Goal: Task Accomplishment & Management: Use online tool/utility

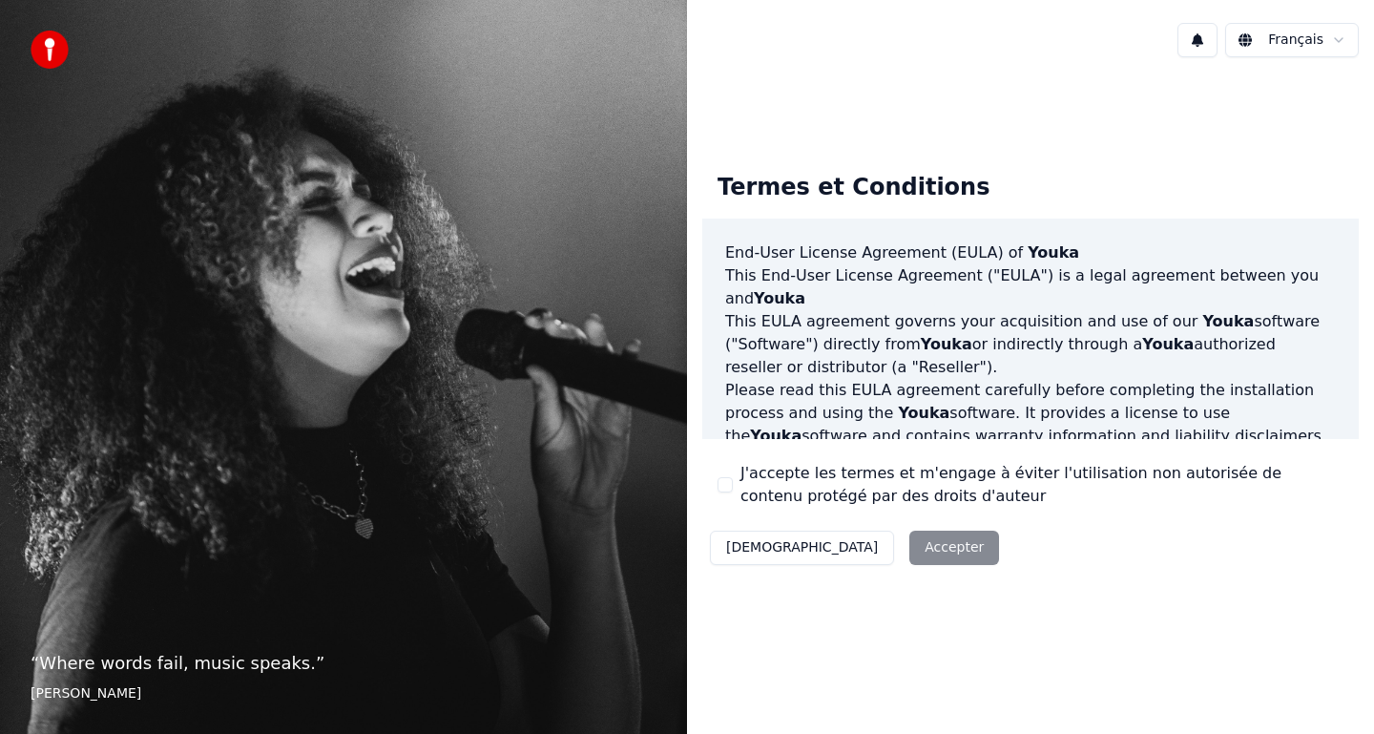
click at [731, 486] on button "J'accepte les termes et m'engage à éviter l'utilisation non autorisée de conten…" at bounding box center [725, 484] width 15 height 15
click at [910, 548] on button "Accepter" at bounding box center [955, 548] width 90 height 34
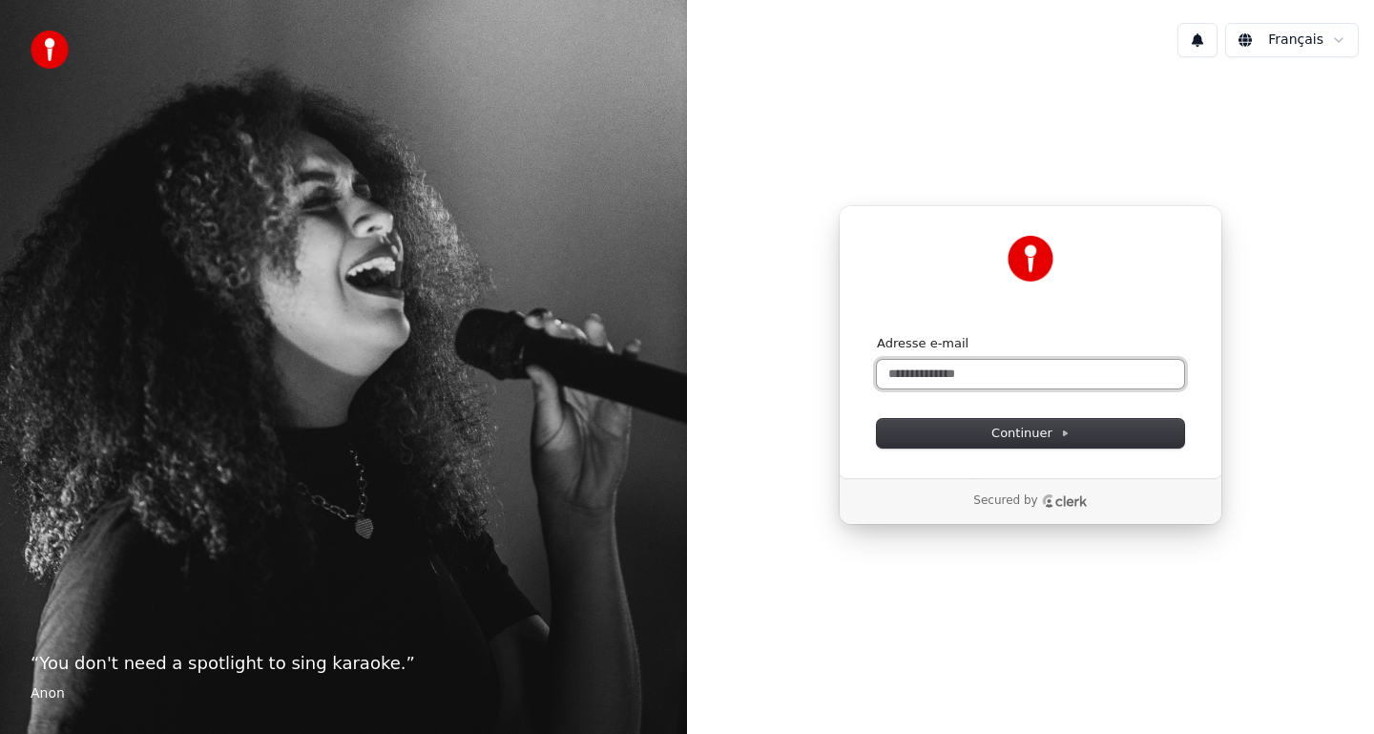
click at [985, 380] on input "Adresse e-mail" at bounding box center [1030, 374] width 307 height 29
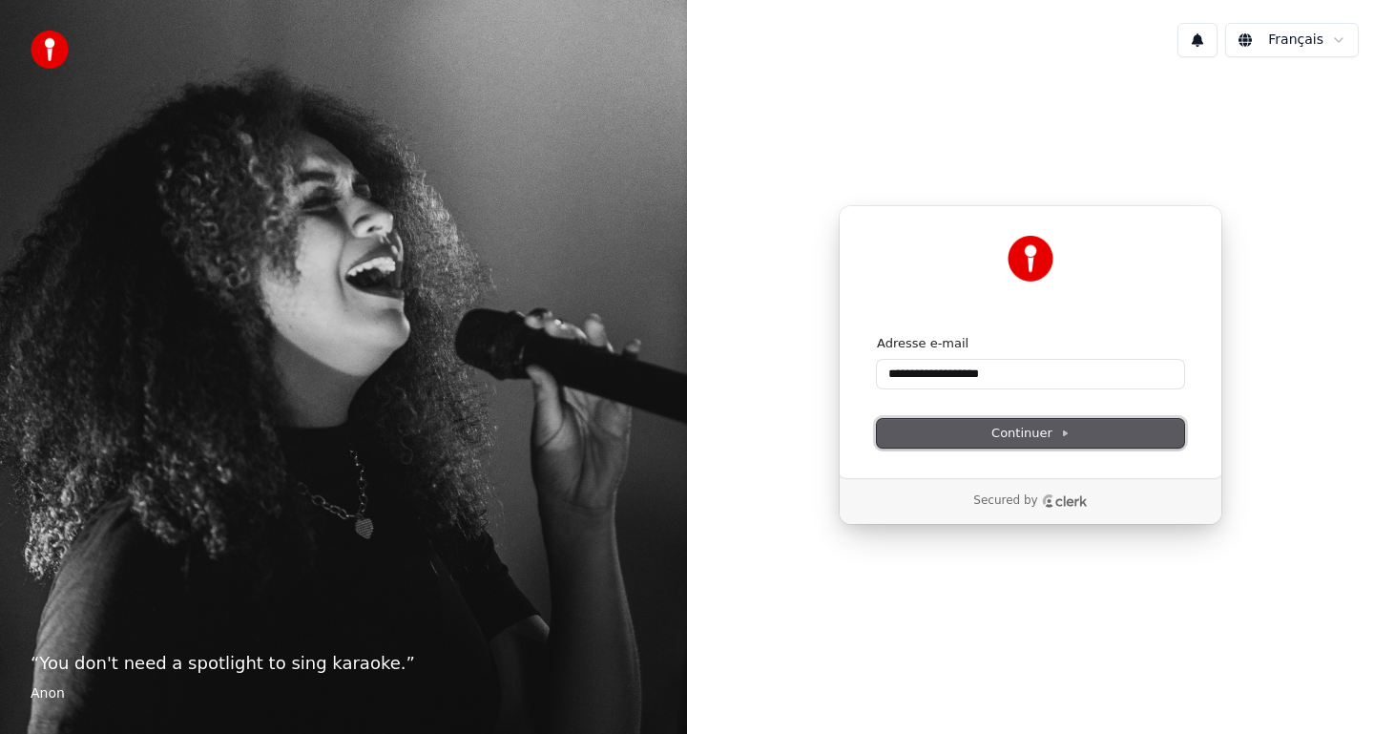
click at [997, 432] on span "Continuer" at bounding box center [1031, 433] width 78 height 17
type input "**********"
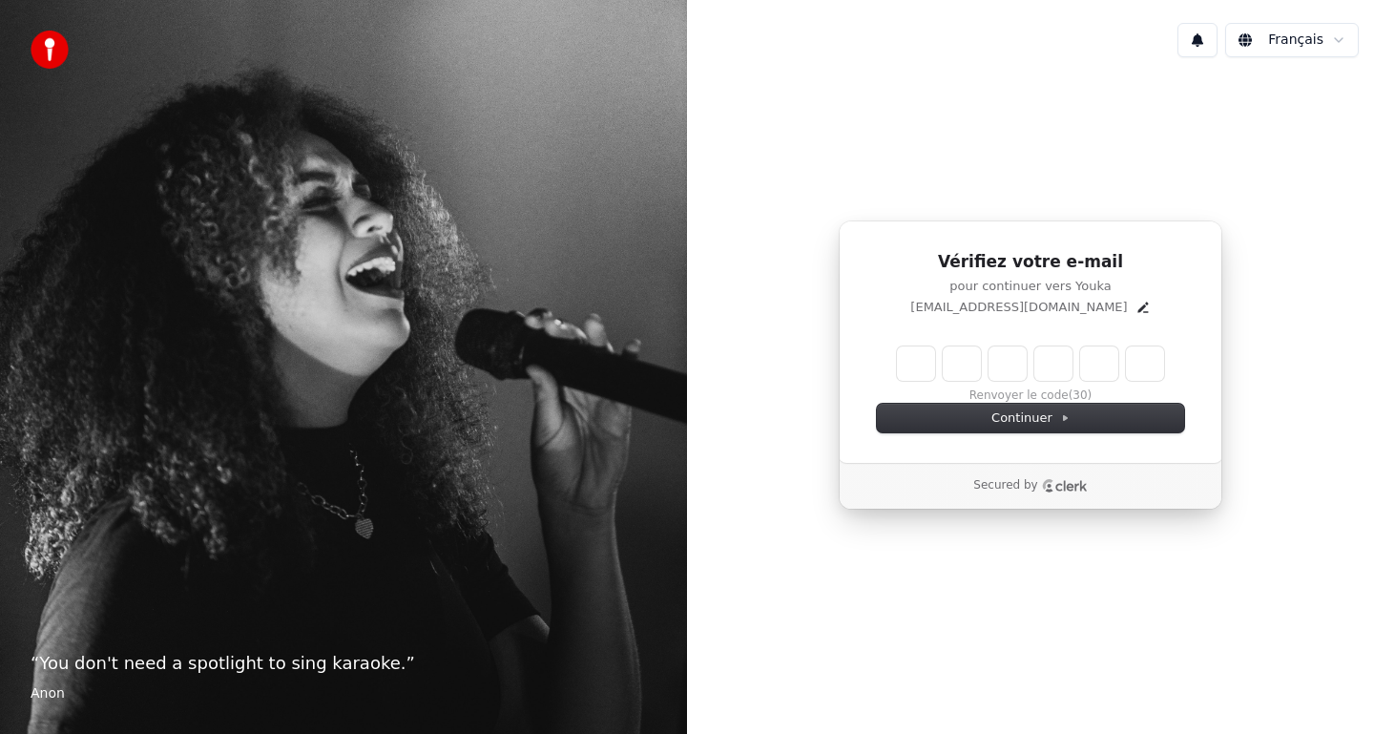
click at [997, 432] on div "Vérifiez votre e-mail pour continuer vers Youka valentin_70@live.fr Renvoyer le…" at bounding box center [1031, 341] width 384 height 242
click at [918, 366] on input "Enter verification code" at bounding box center [1030, 363] width 267 height 34
type input "***"
click at [1059, 363] on input "***" at bounding box center [1049, 363] width 305 height 34
type input "******"
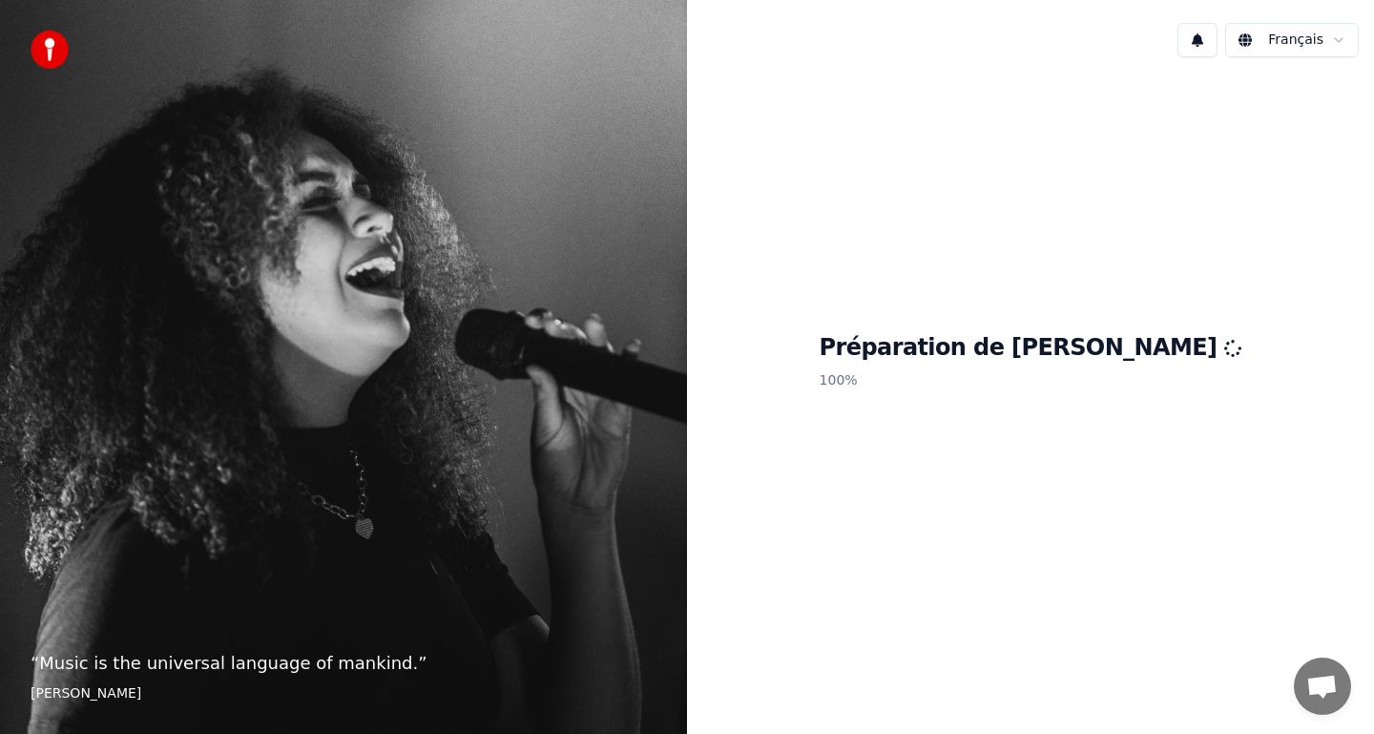
click at [1045, 392] on p "100 %" at bounding box center [1031, 381] width 423 height 34
click at [1092, 324] on div "Préparation de Youka 100 %" at bounding box center [1030, 365] width 687 height 585
click at [1020, 394] on p "100 %" at bounding box center [1031, 381] width 423 height 34
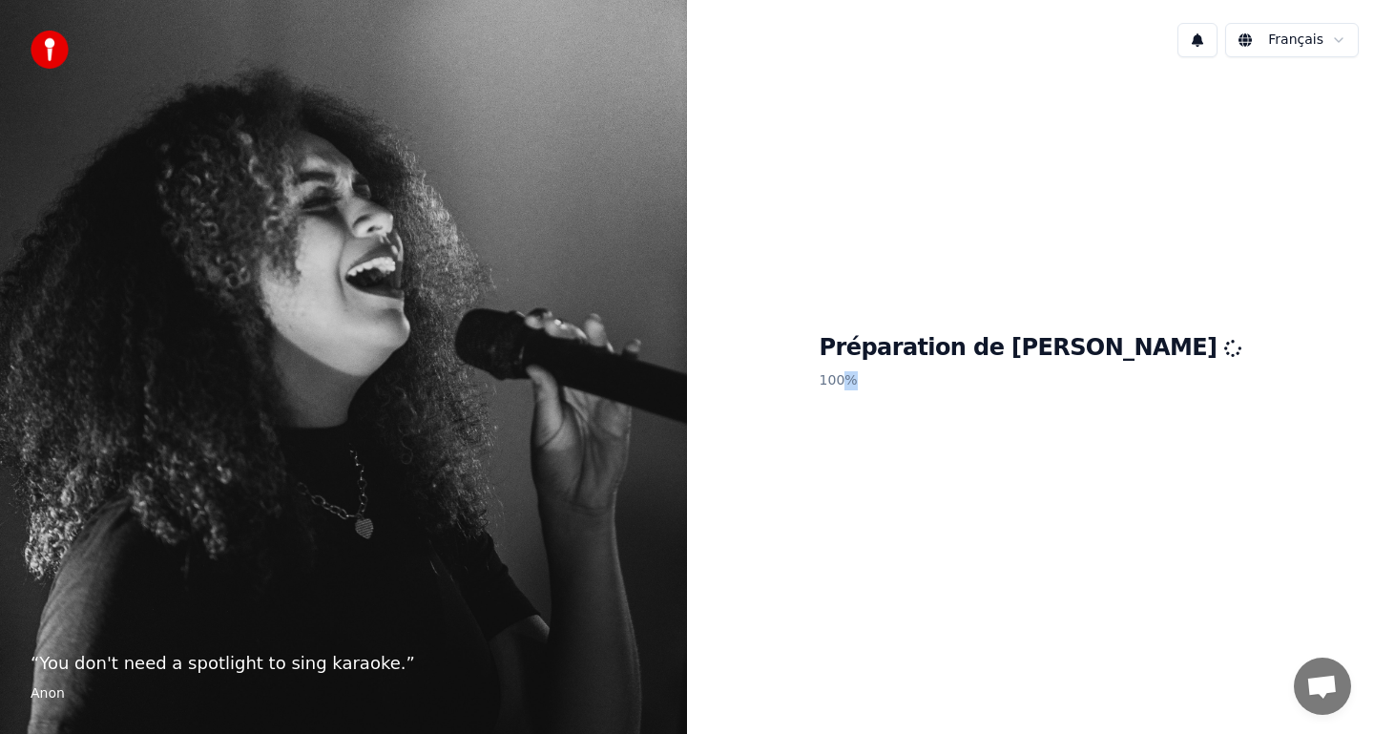
click at [1020, 394] on p "100 %" at bounding box center [1031, 381] width 423 height 34
click at [891, 393] on div "Préparation de Youka 100 %" at bounding box center [1030, 365] width 687 height 585
click at [375, 603] on div "“ I don't sing because I'm happy; I'm happy because I sing. ” William James" at bounding box center [343, 367] width 687 height 734
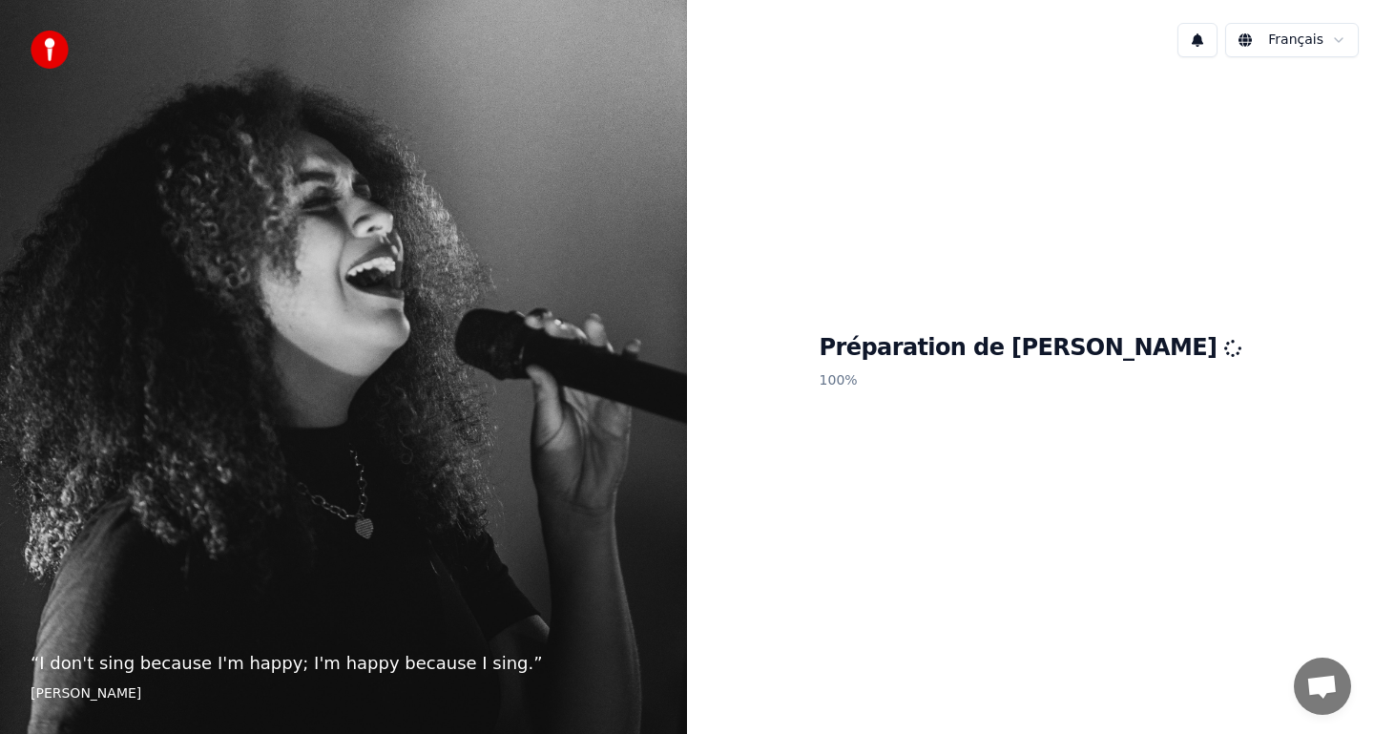
click at [44, 53] on img at bounding box center [50, 50] width 38 height 38
click at [898, 392] on div "Préparation de Youka 100 %" at bounding box center [1030, 365] width 687 height 585
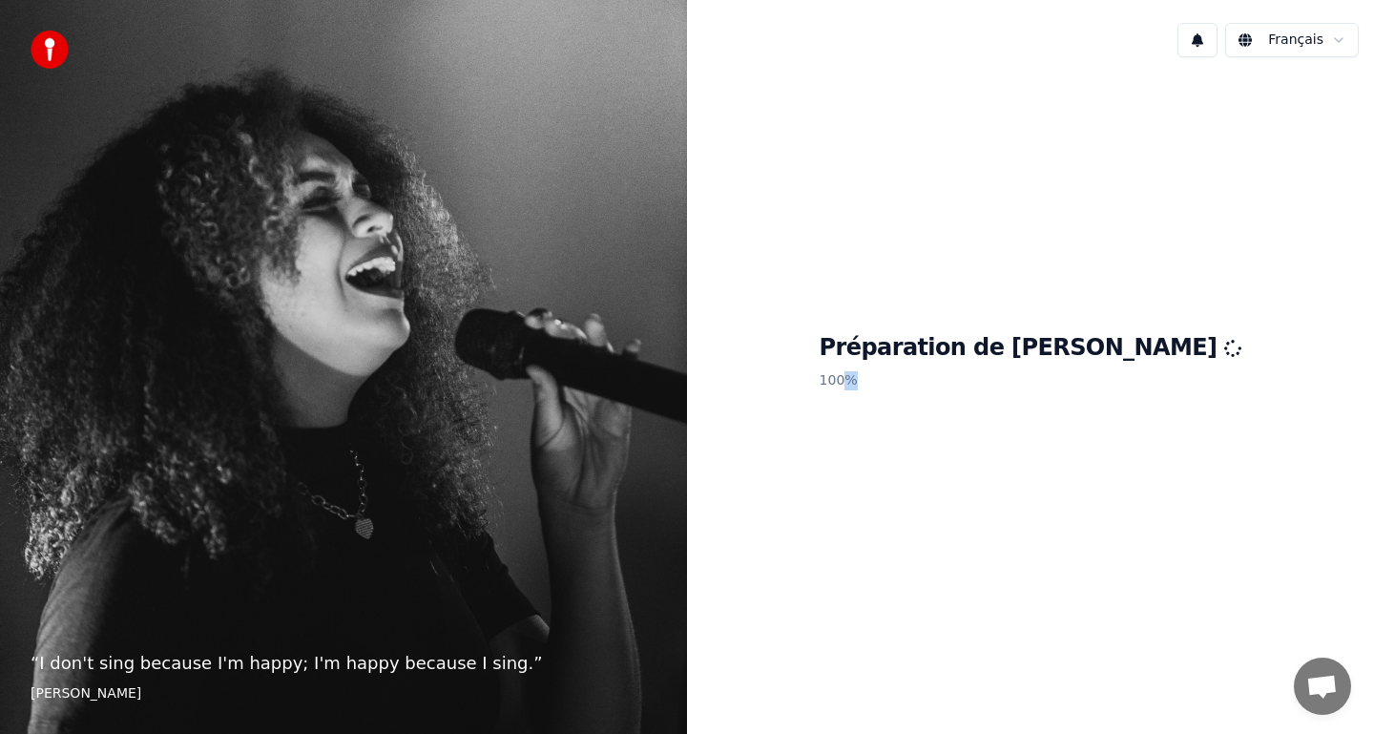
click at [898, 392] on div "Préparation de Youka 100 %" at bounding box center [1030, 365] width 687 height 585
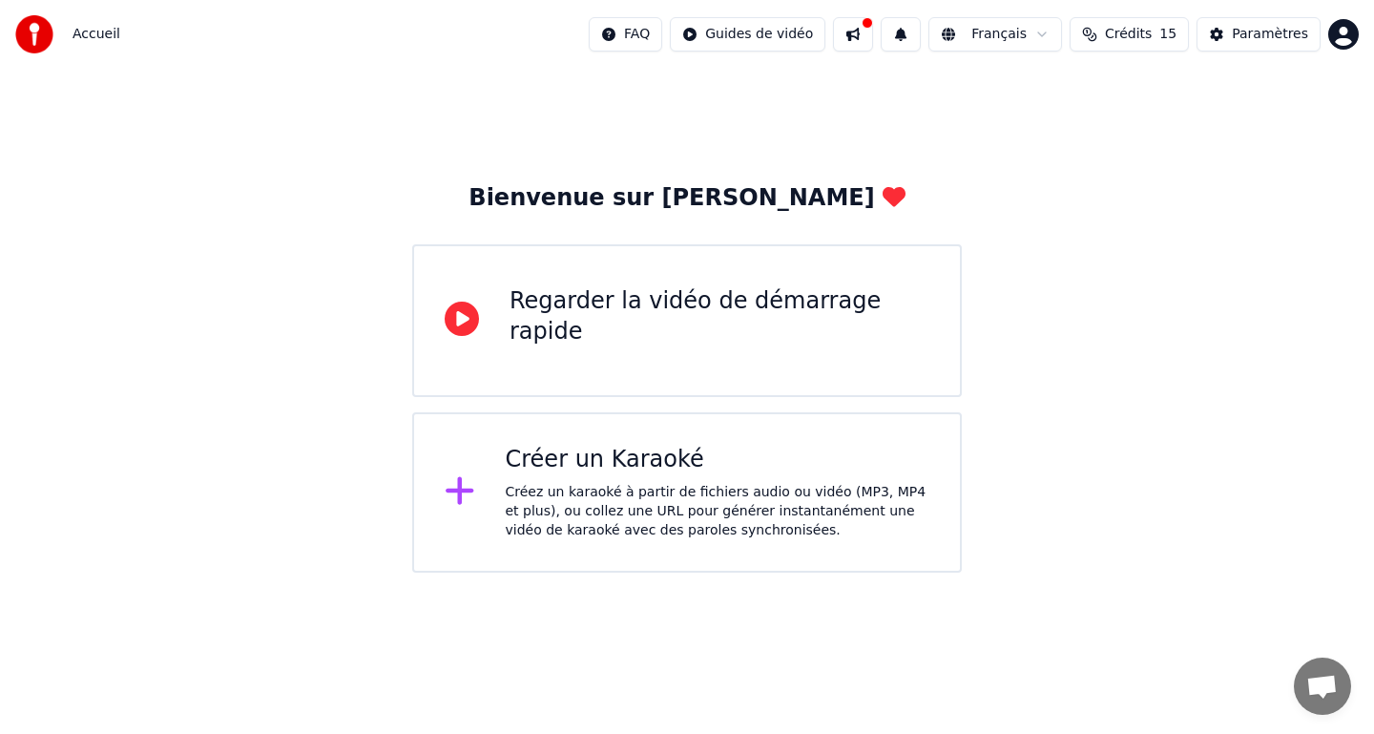
click at [669, 492] on div "Créez un karaoké à partir de fichiers audio ou vidéo (MP3, MP4 et plus), ou col…" at bounding box center [718, 511] width 425 height 57
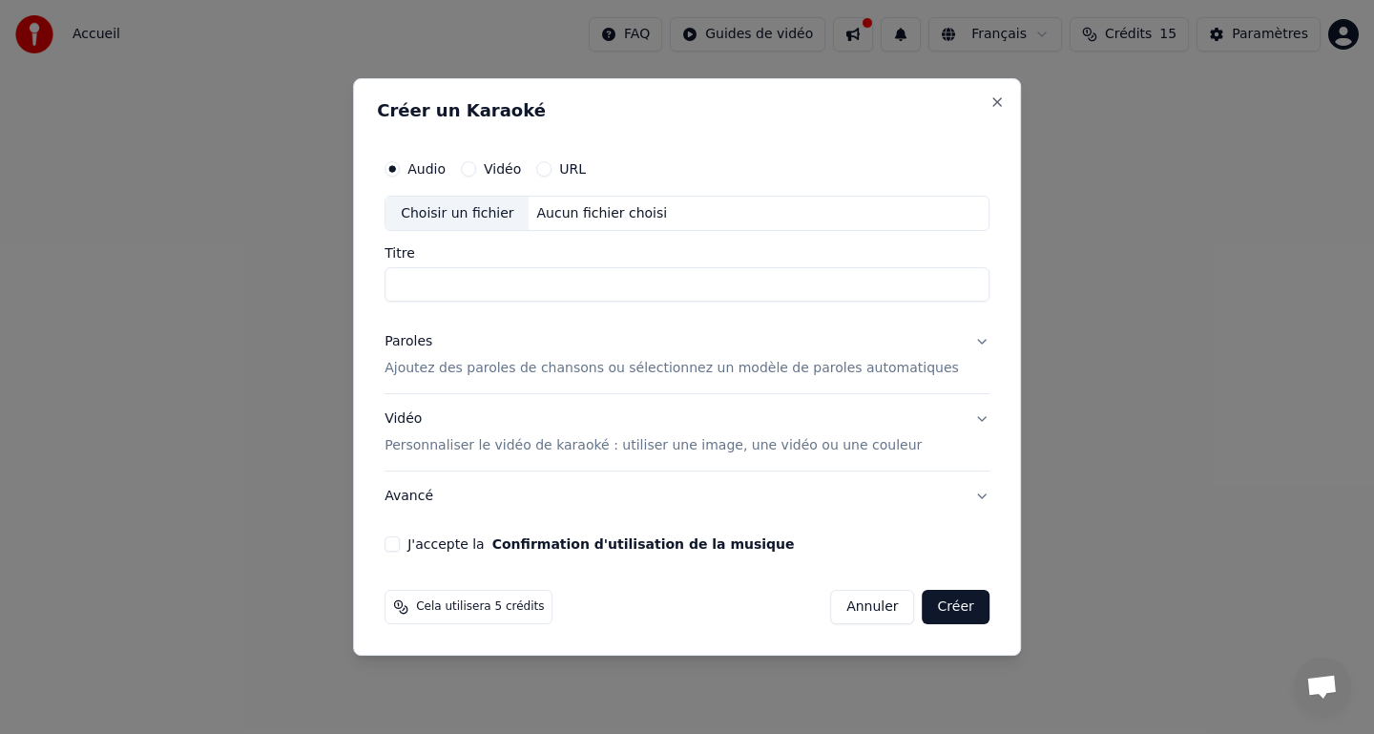
click at [476, 171] on button "Vidéo" at bounding box center [468, 168] width 15 height 15
click at [606, 219] on div "Aucun fichier choisi" at bounding box center [603, 213] width 146 height 19
click at [487, 210] on div "Choisir un fichier" at bounding box center [457, 214] width 143 height 34
click at [493, 285] on input "Titre" at bounding box center [687, 285] width 605 height 34
type input "**********"
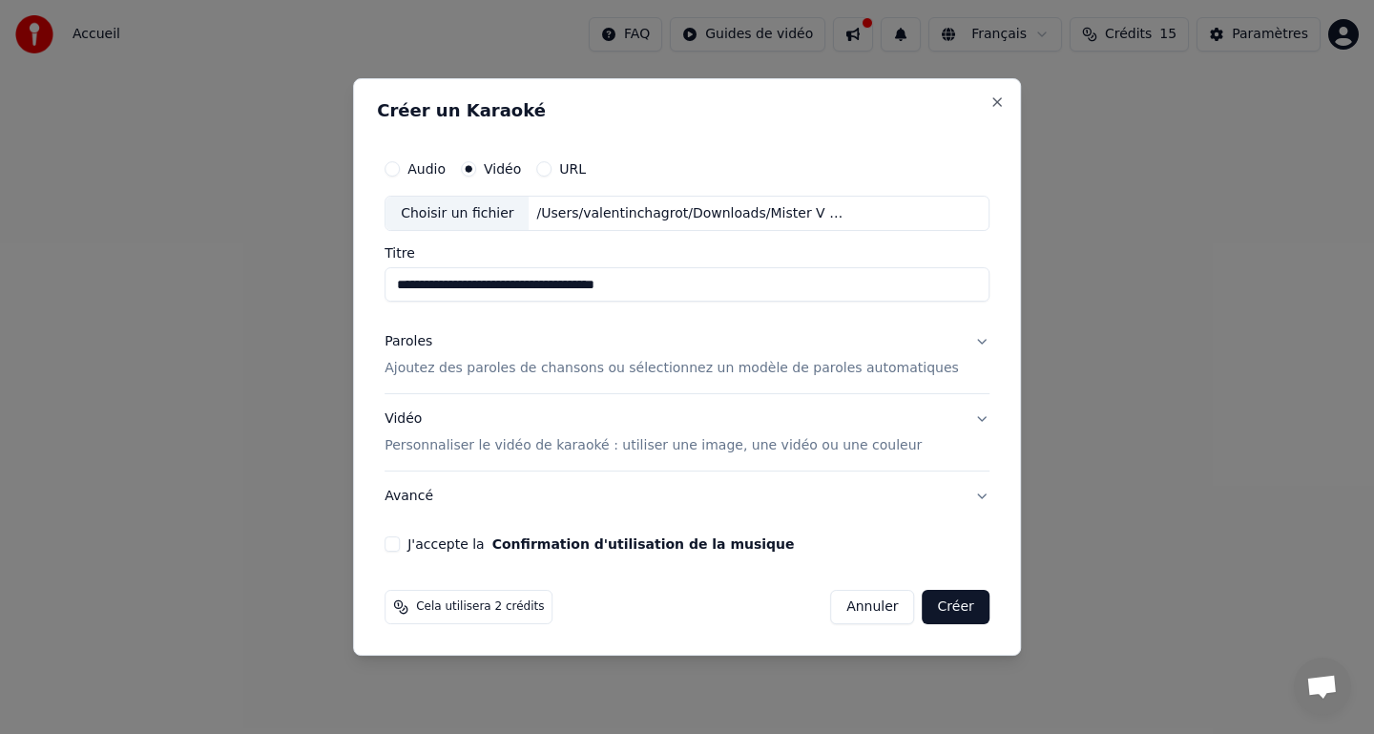
click at [956, 353] on button "Paroles Ajoutez des paroles de chansons ou sélectionnez un modèle de paroles au…" at bounding box center [687, 356] width 605 height 76
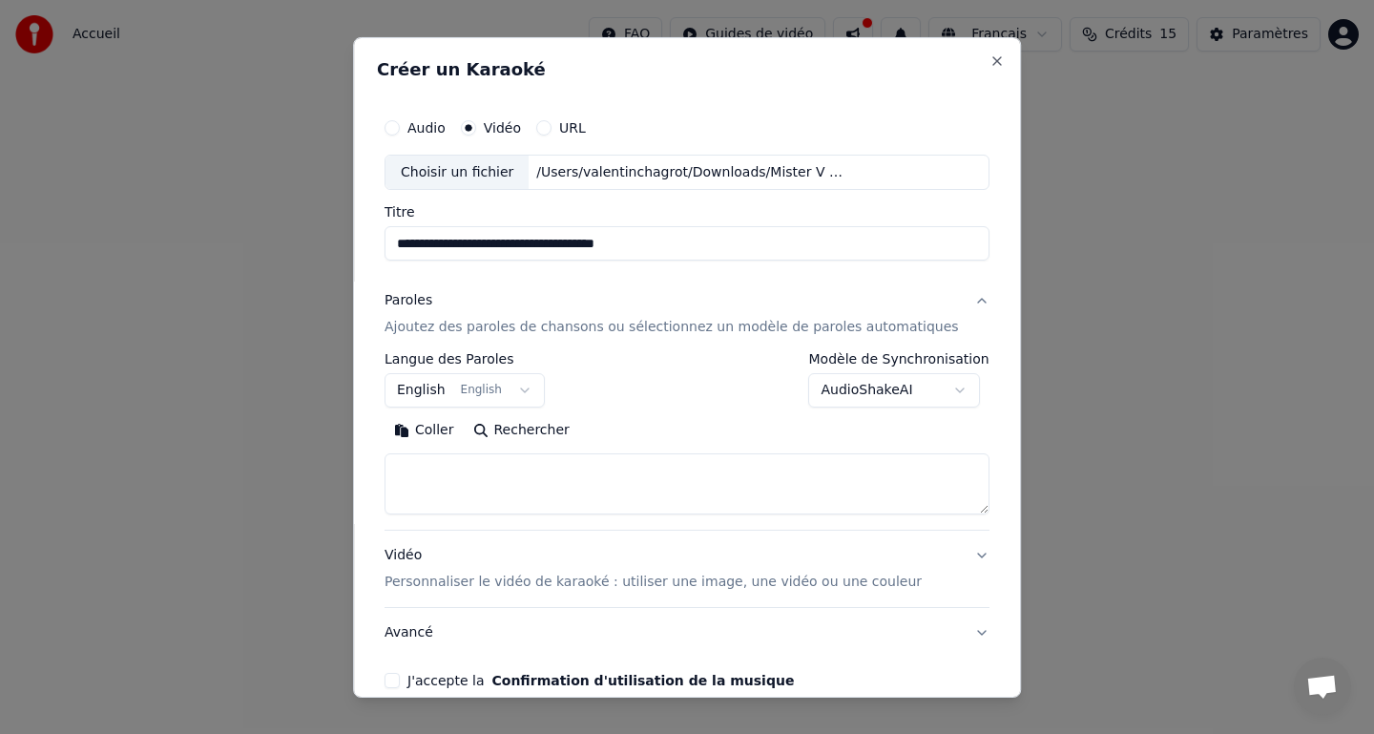
click at [506, 387] on button "English English" at bounding box center [465, 390] width 160 height 34
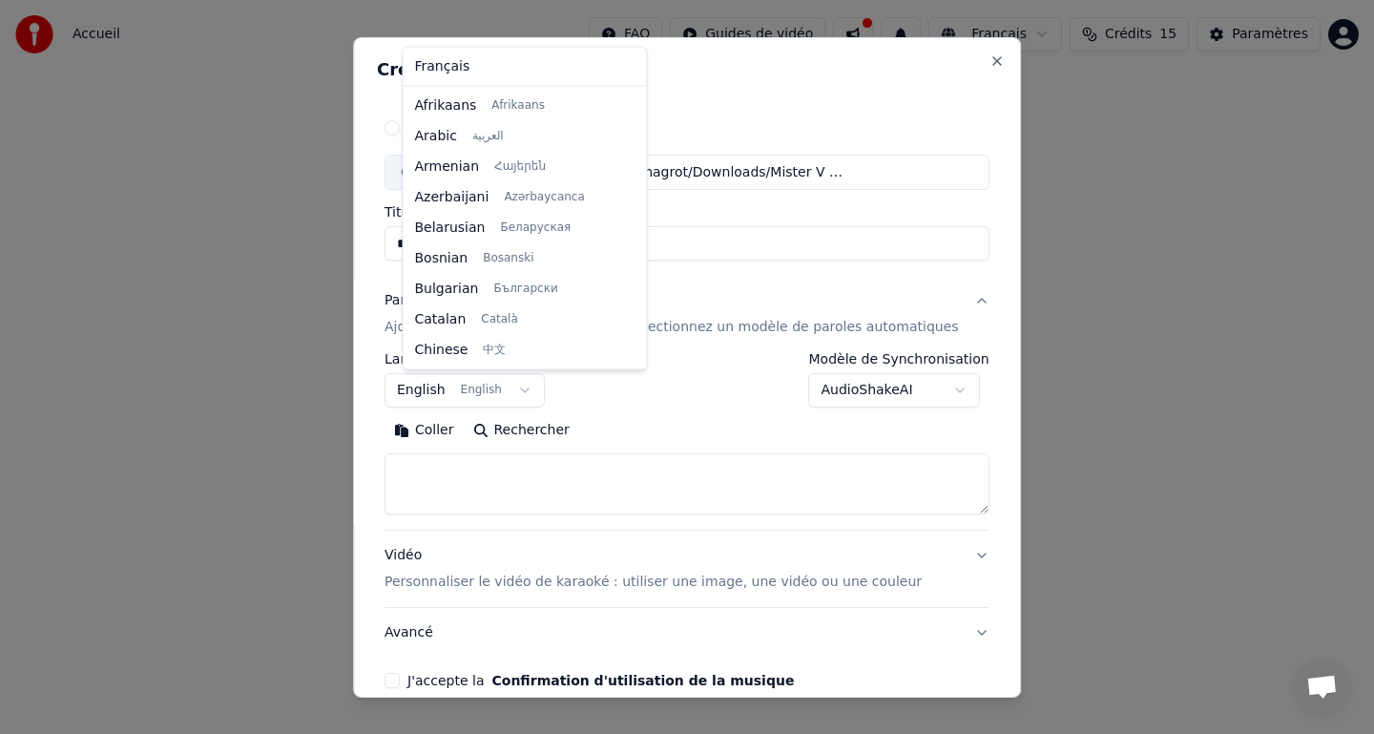
scroll to position [153, 0]
select select "**"
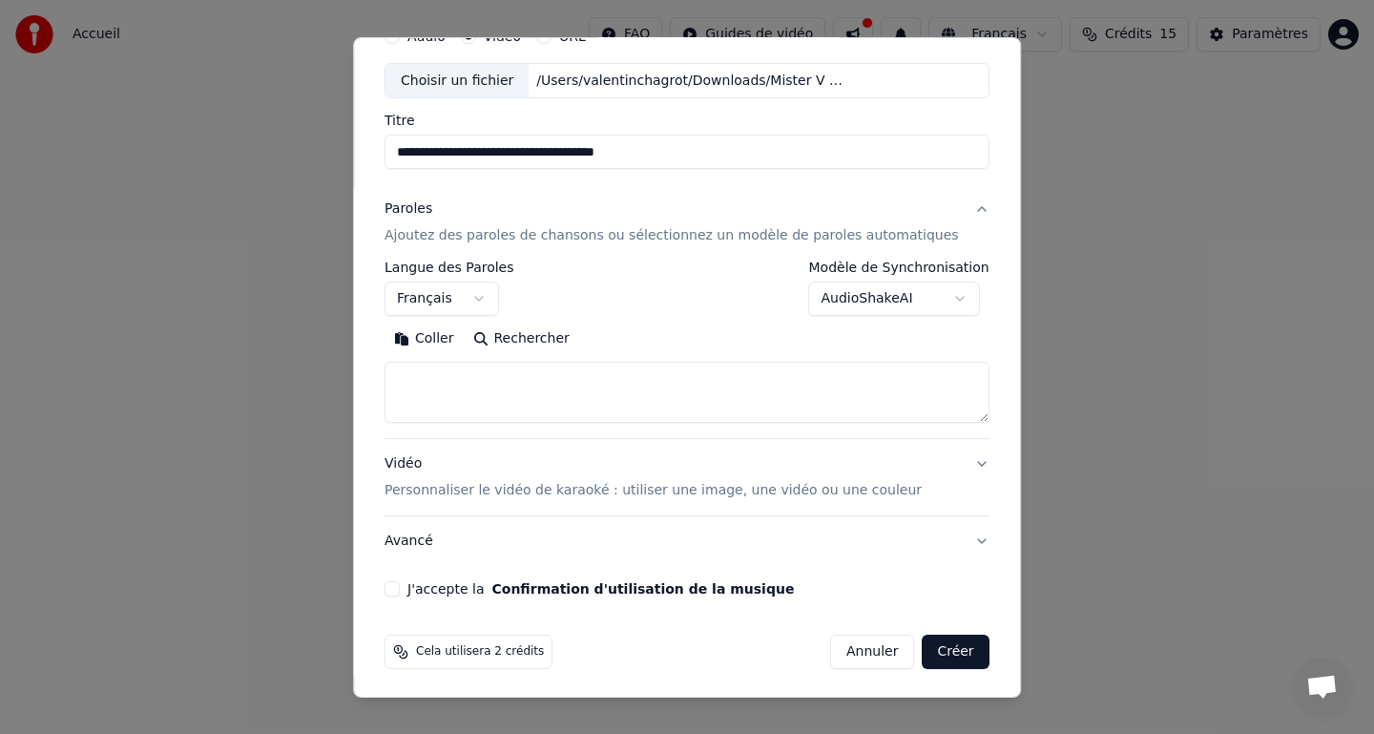
scroll to position [91, 0]
click at [931, 479] on button "Vidéo Personnaliser le vidéo de karaoké : utiliser une image, une vidéo ou une …" at bounding box center [687, 478] width 605 height 76
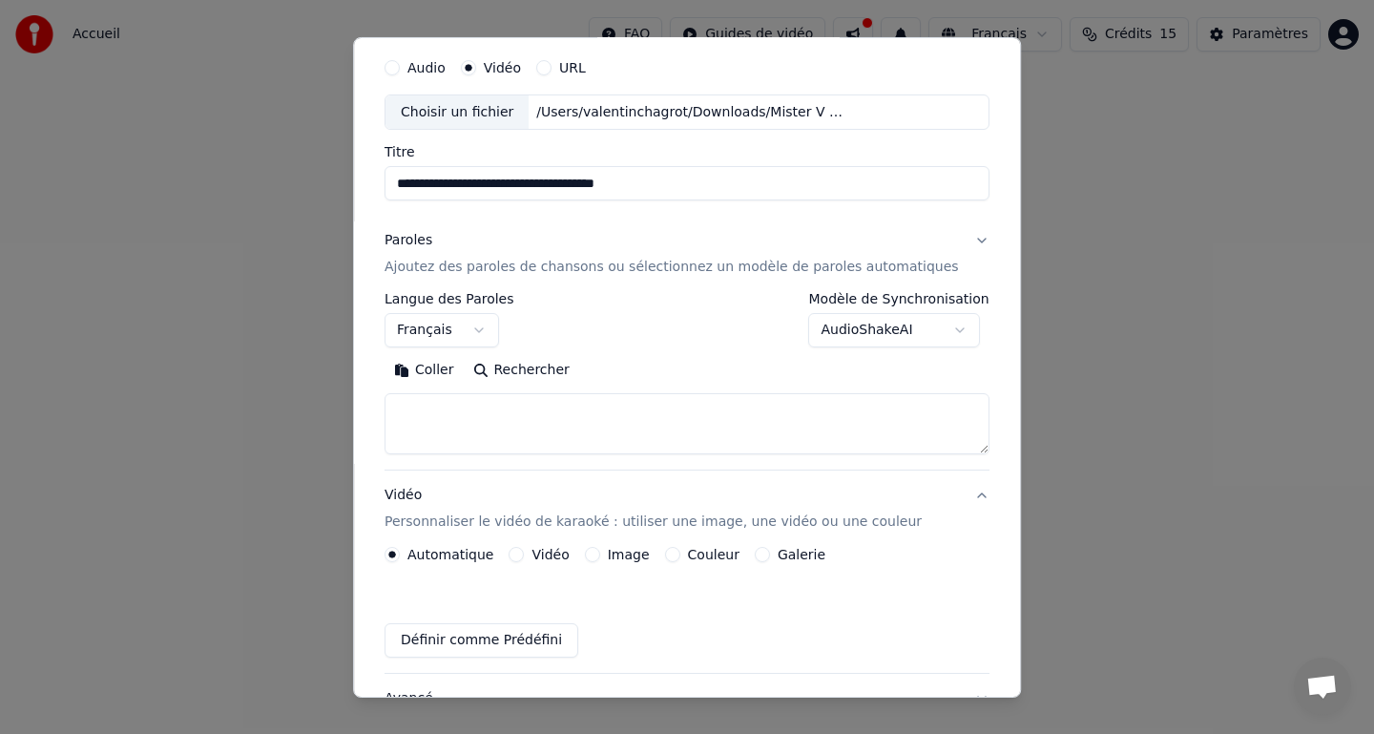
scroll to position [44, 0]
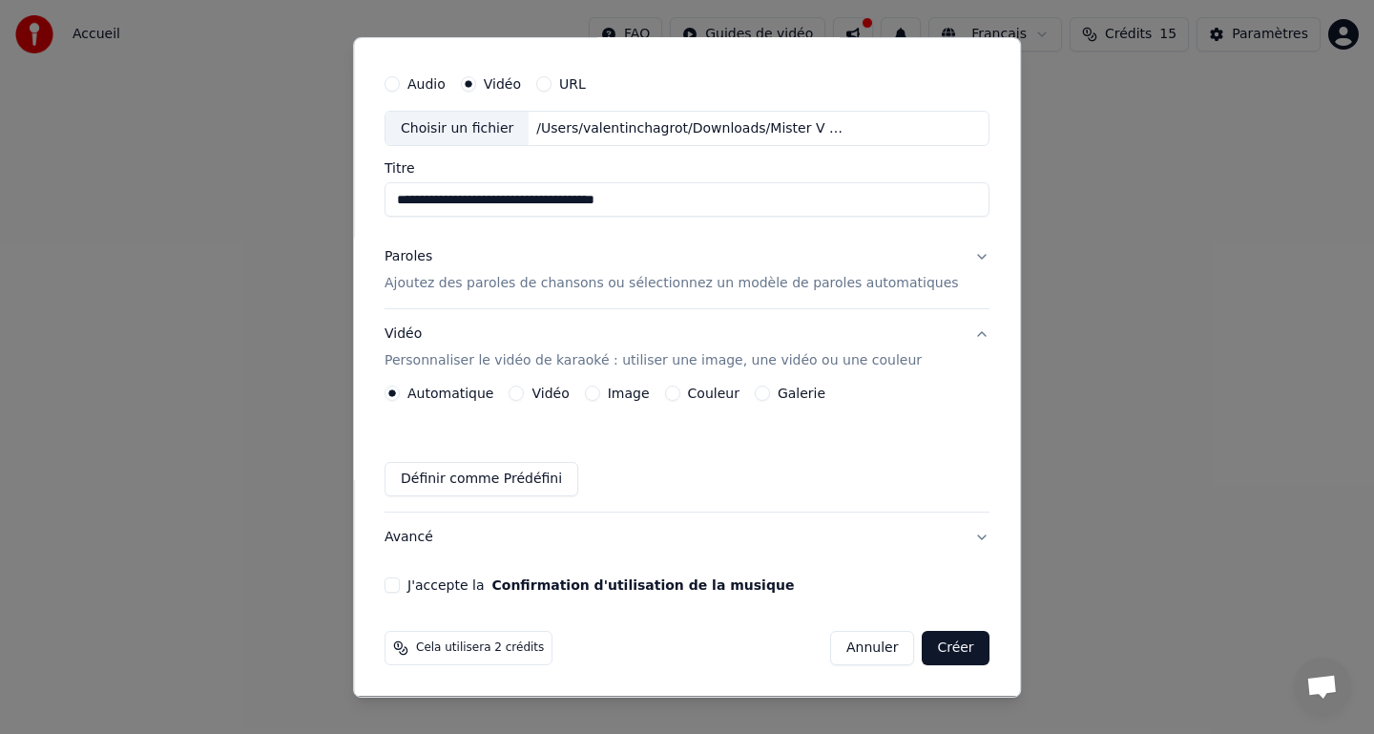
click at [421, 585] on div "J'accepte la Confirmation d'utilisation de la musique" at bounding box center [687, 584] width 605 height 15
click at [400, 585] on button "J'accepte la Confirmation d'utilisation de la musique" at bounding box center [392, 584] width 15 height 15
click at [935, 652] on button "Créer" at bounding box center [956, 648] width 67 height 34
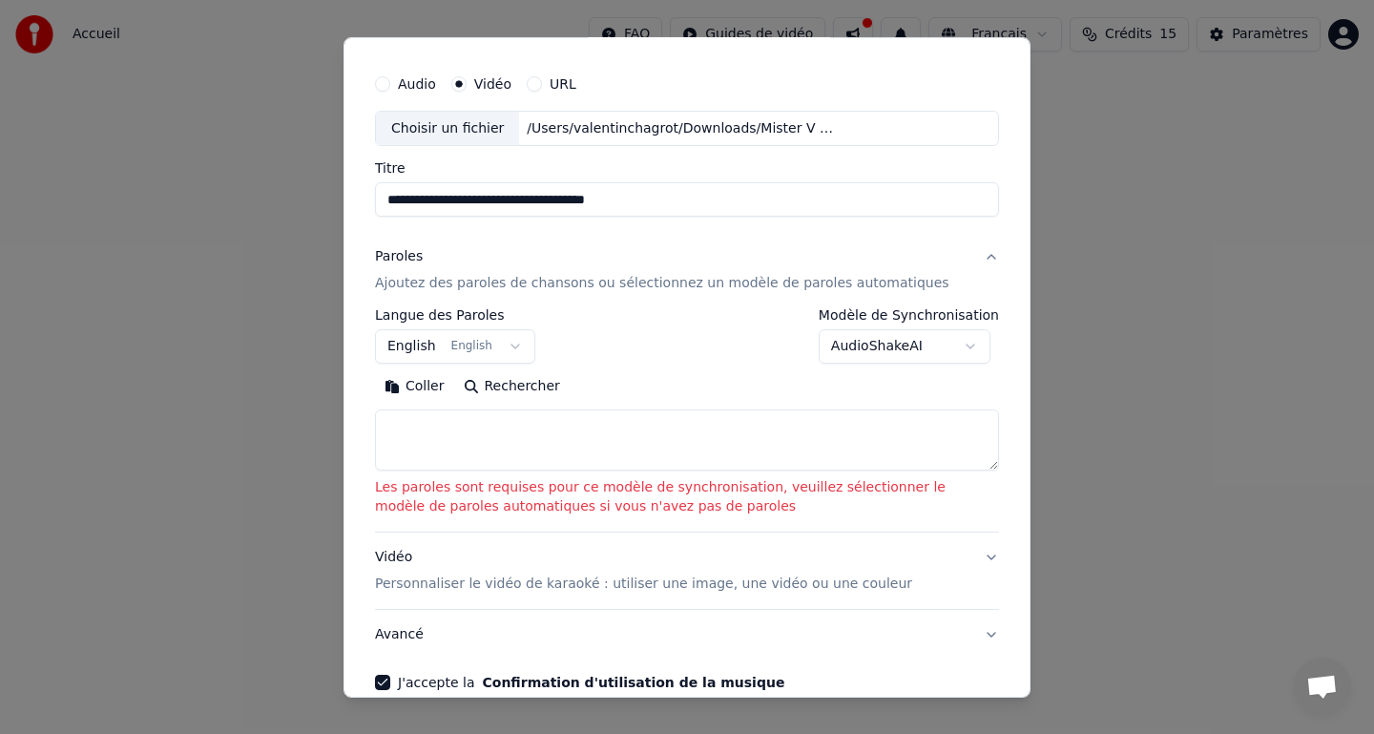
click at [662, 448] on textarea at bounding box center [687, 439] width 624 height 61
click at [976, 349] on button "AudioShakeAI" at bounding box center [905, 346] width 172 height 34
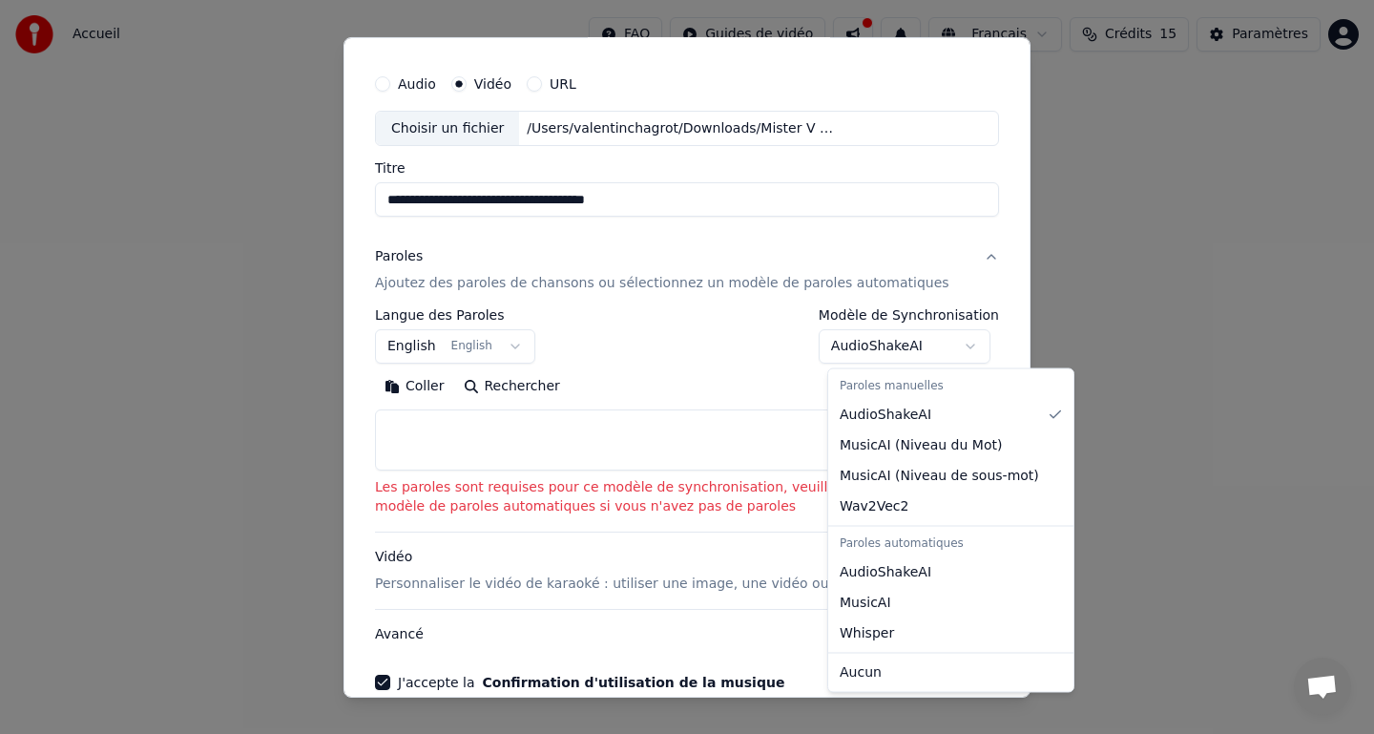
click at [976, 349] on div at bounding box center [687, 367] width 1374 height 734
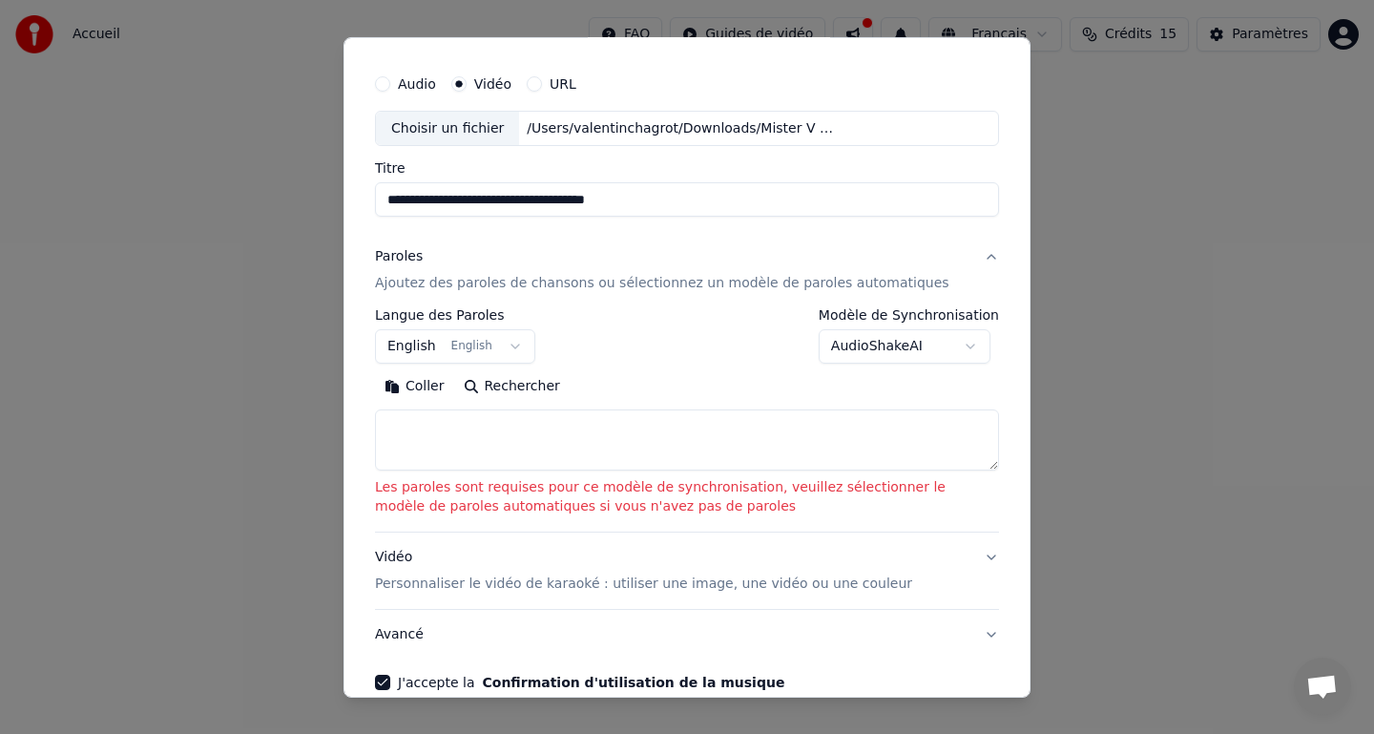
click at [503, 348] on button "English English" at bounding box center [455, 346] width 160 height 34
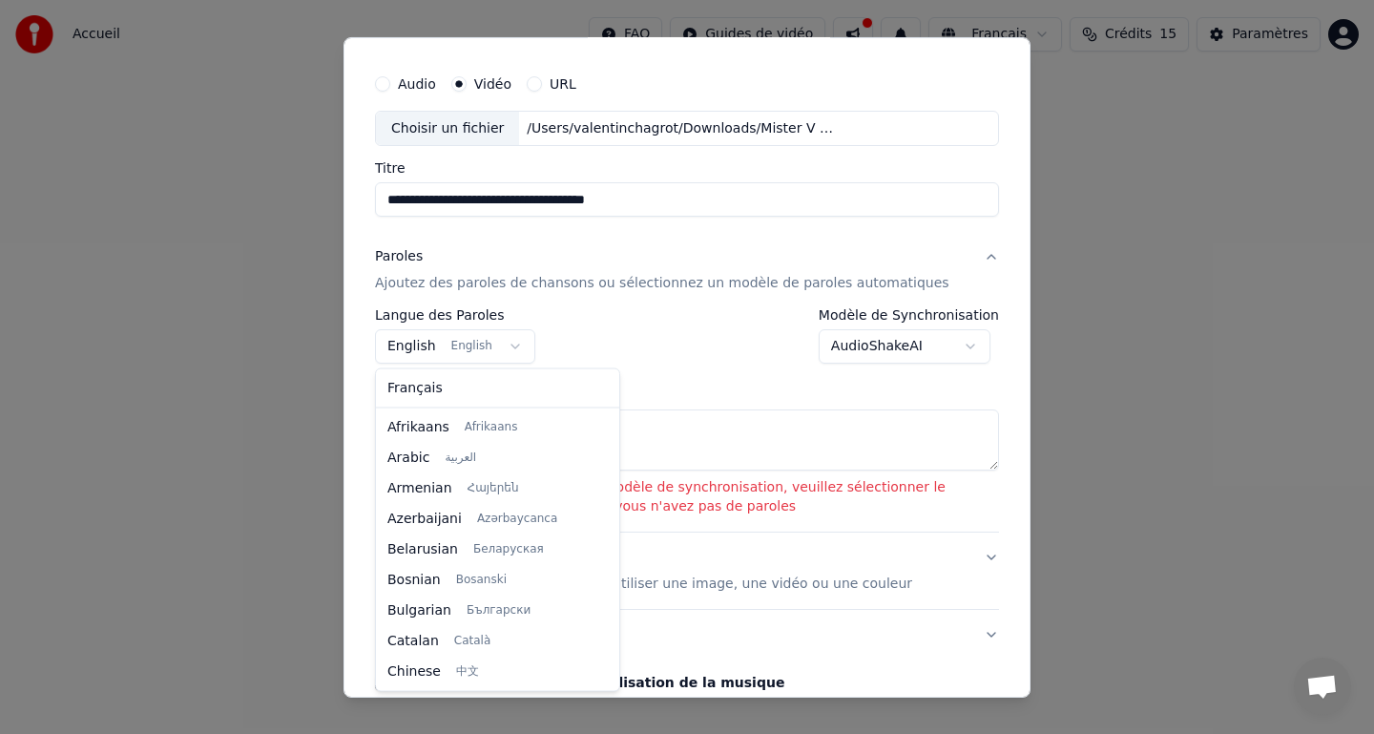
scroll to position [153, 0]
select select "**"
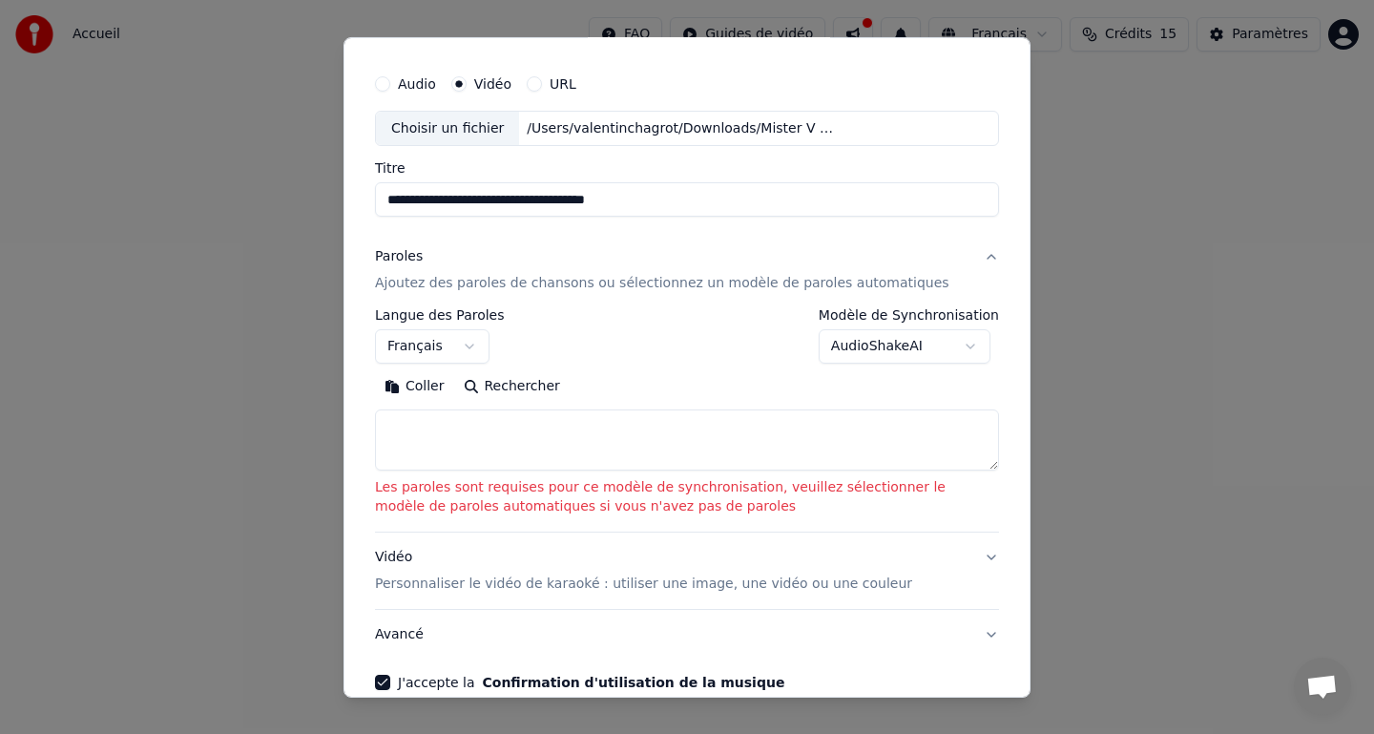
click at [973, 358] on button "AudioShakeAI" at bounding box center [905, 346] width 172 height 34
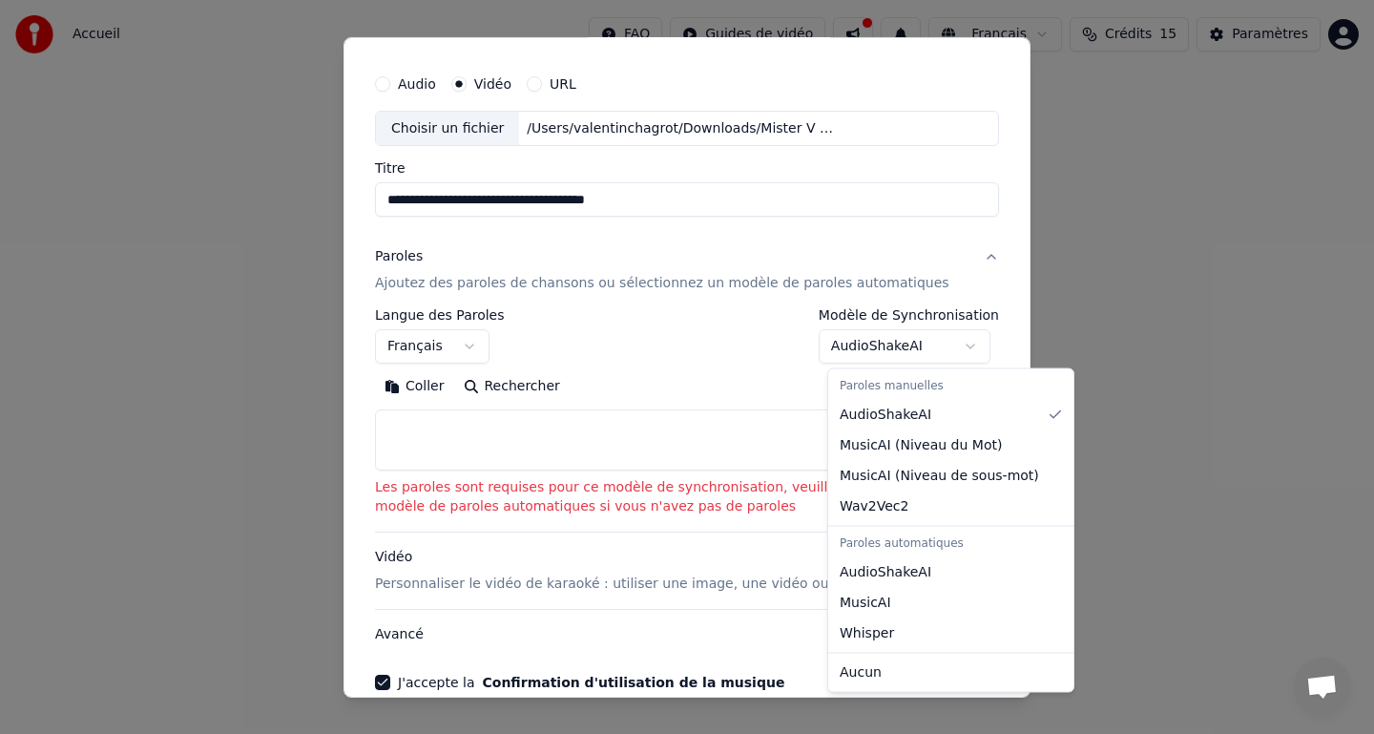
select select "**********"
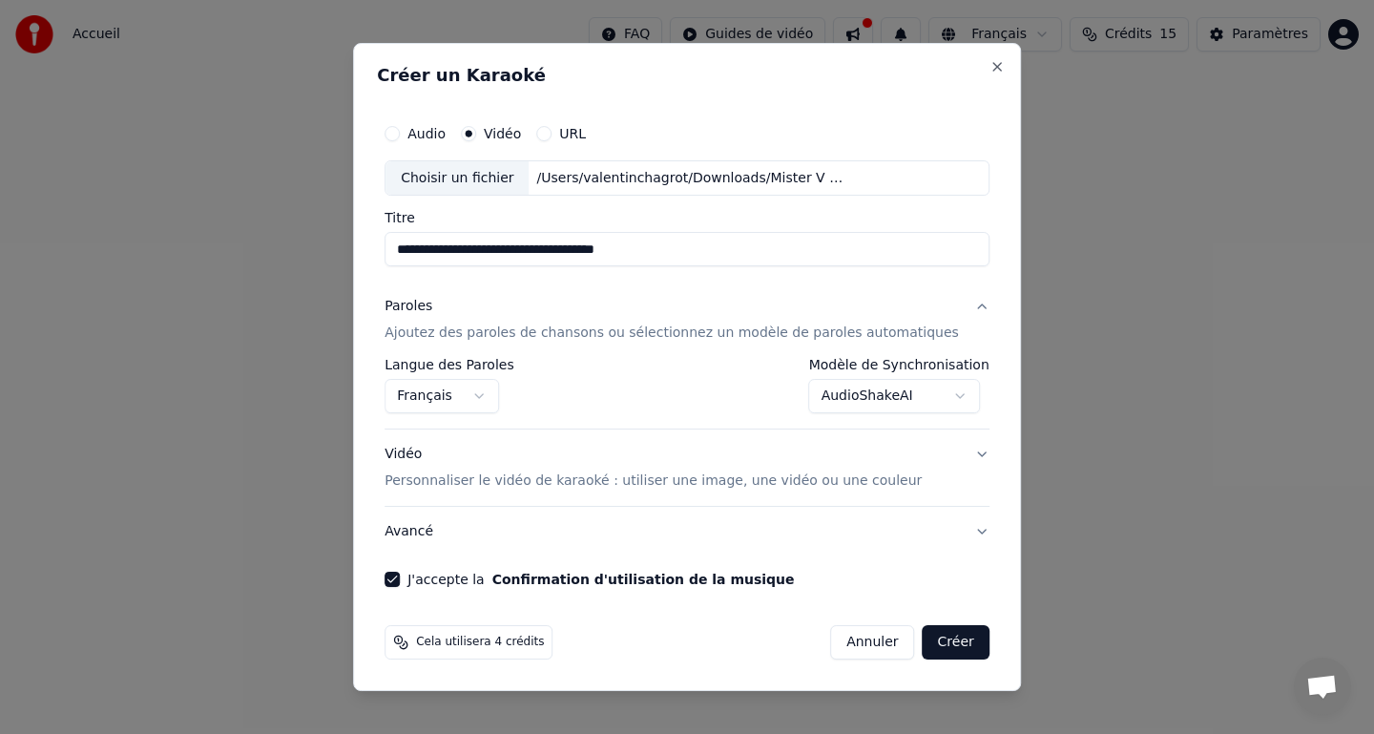
click at [938, 644] on button "Créer" at bounding box center [956, 642] width 67 height 34
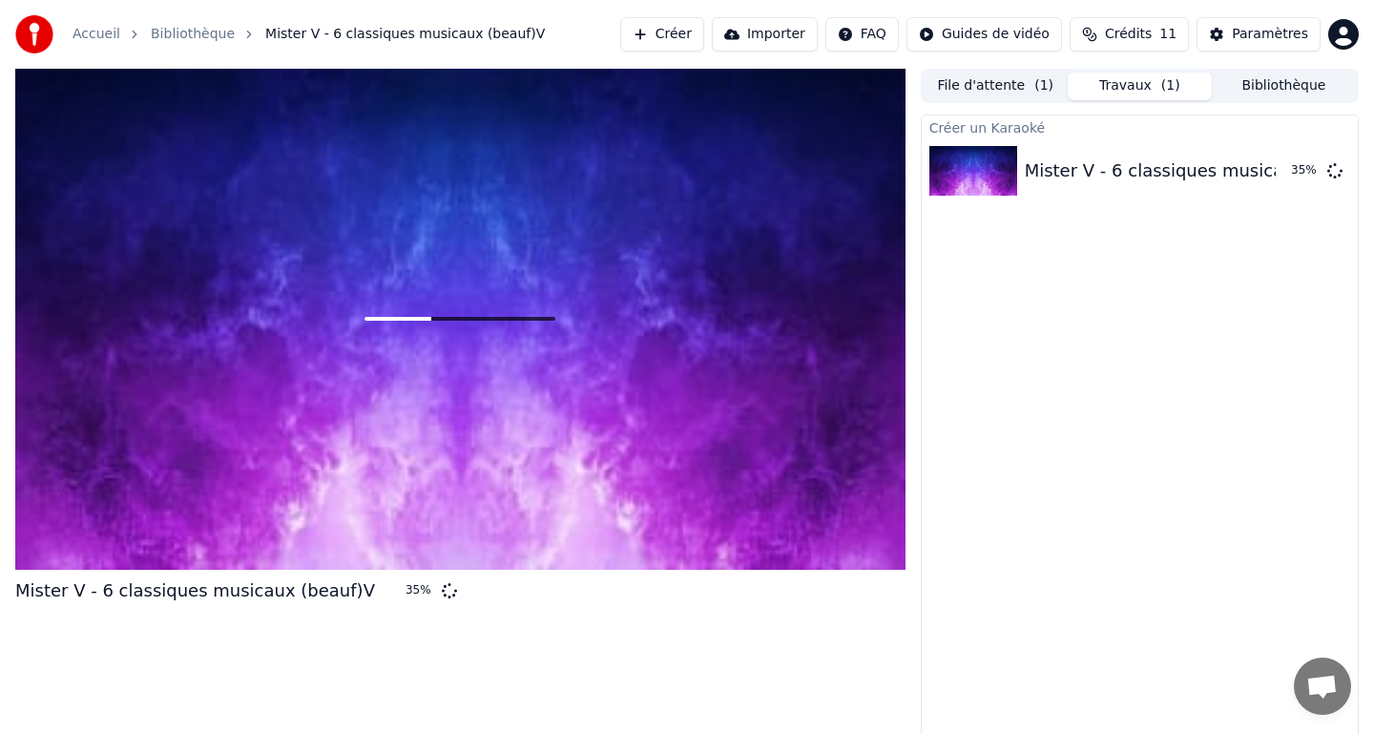
click at [1123, 35] on span "Crédits" at bounding box center [1128, 34] width 47 height 19
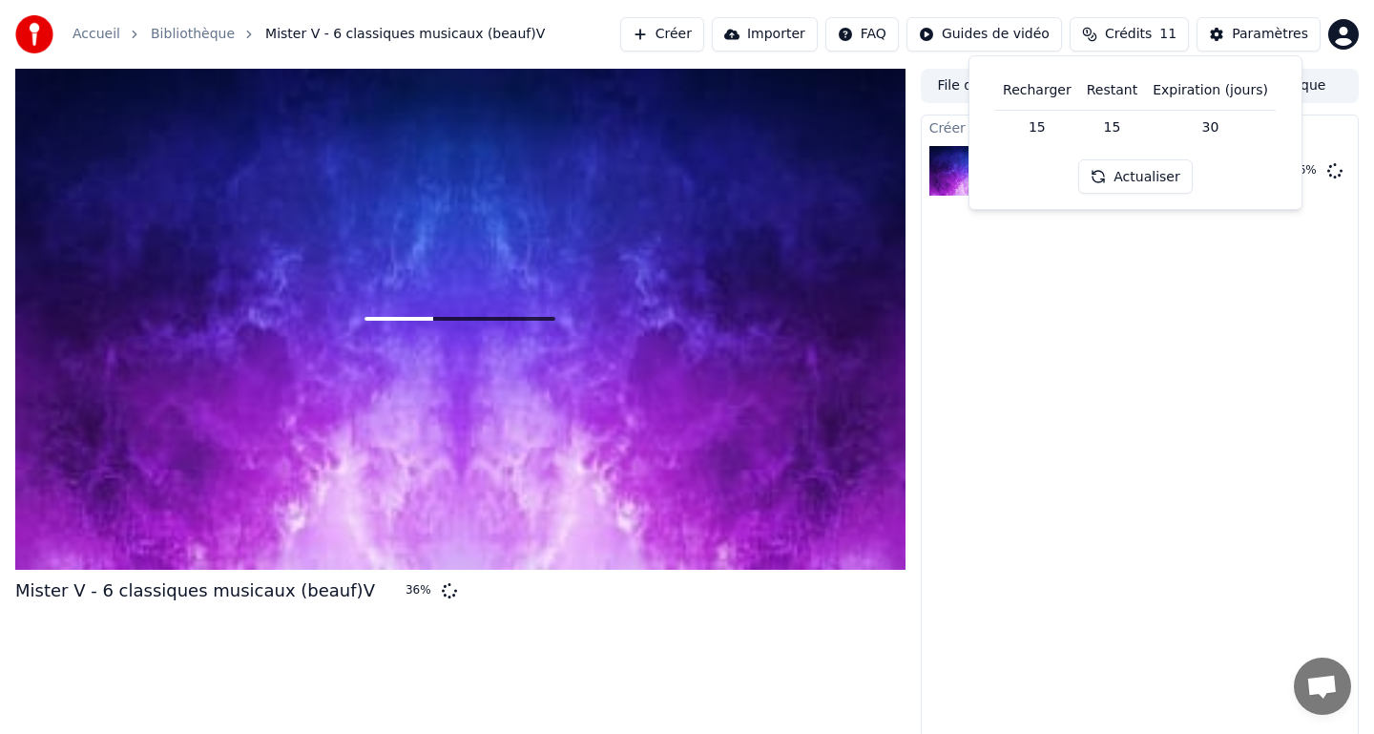
click at [1123, 35] on span "Crédits" at bounding box center [1128, 34] width 47 height 19
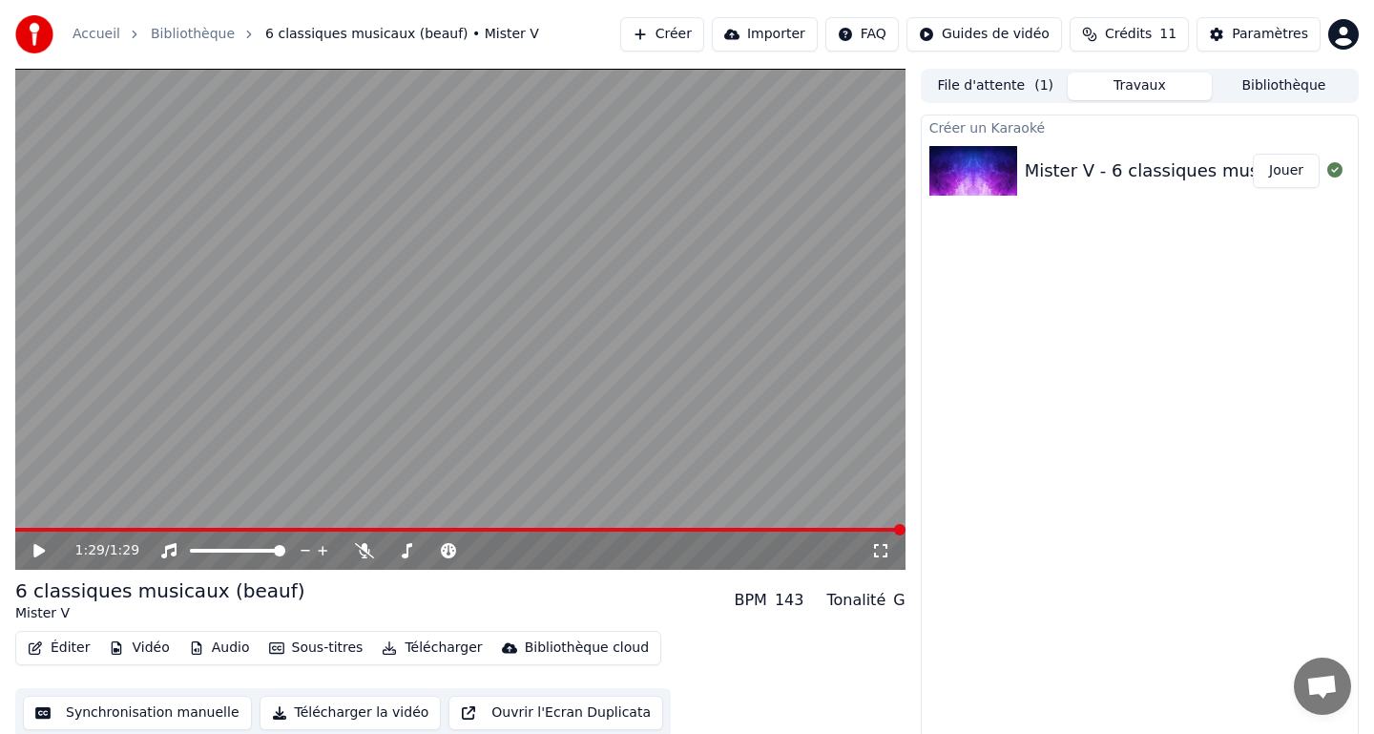
click at [1281, 183] on button "Jouer" at bounding box center [1286, 171] width 67 height 34
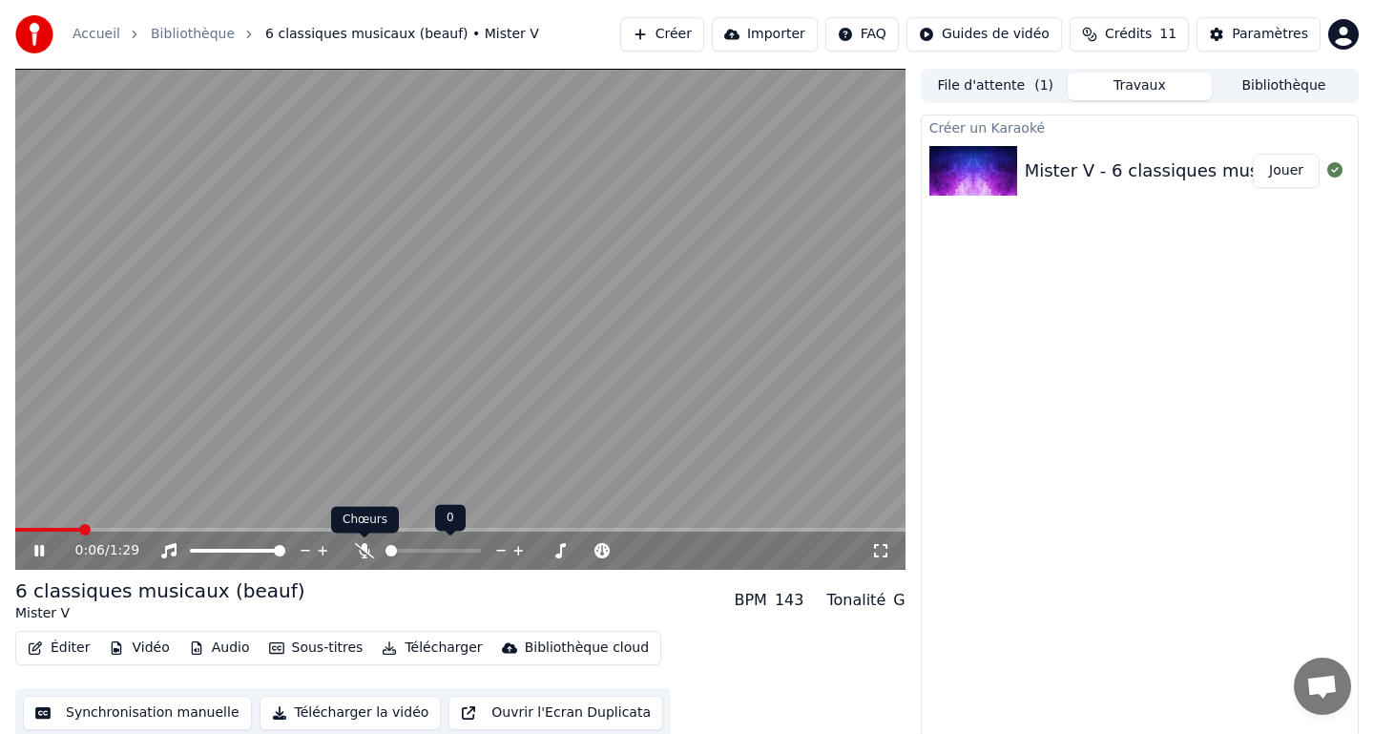
click at [364, 555] on icon at bounding box center [364, 550] width 19 height 15
click at [398, 545] on span at bounding box center [402, 550] width 11 height 11
click at [19, 530] on span at bounding box center [460, 530] width 890 height 4
click at [503, 552] on span at bounding box center [502, 550] width 11 height 11
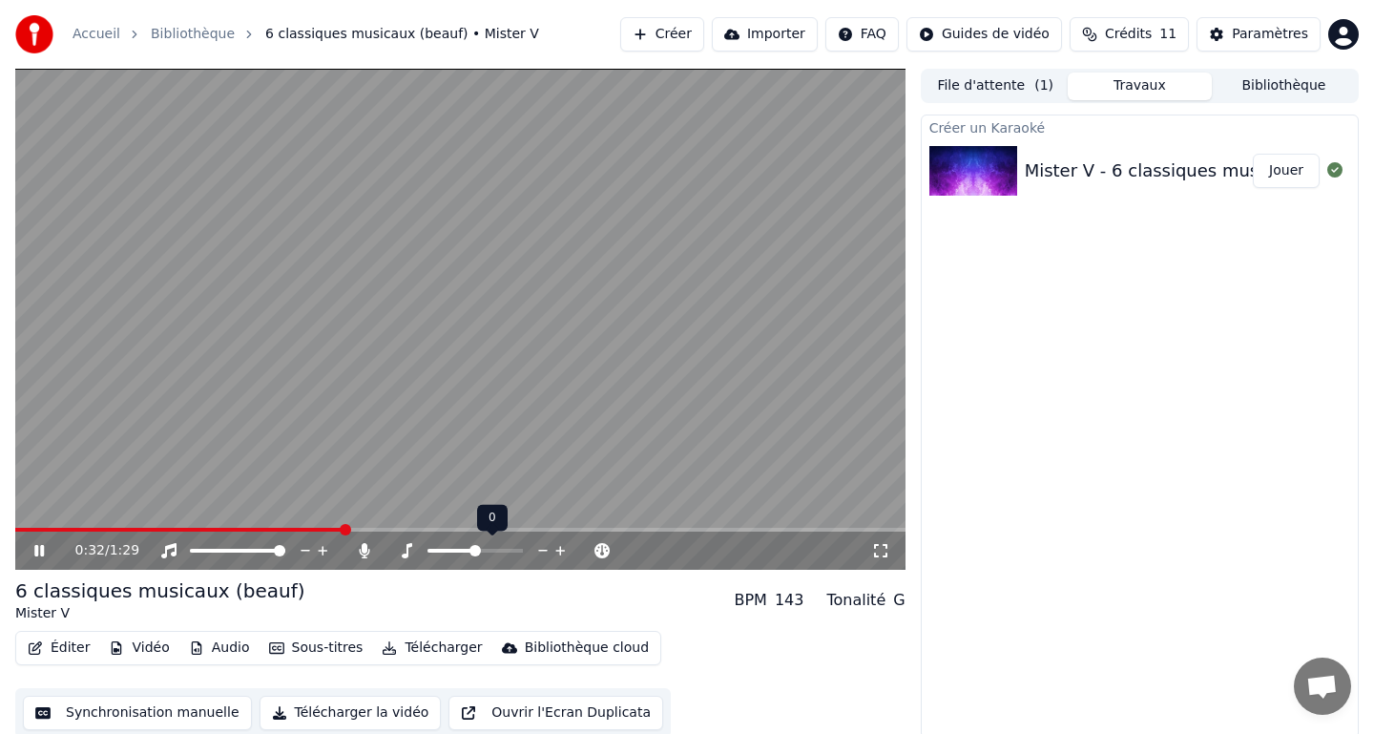
click at [473, 551] on span at bounding box center [475, 550] width 11 height 11
click at [190, 549] on span at bounding box center [195, 550] width 11 height 11
click at [285, 552] on span at bounding box center [279, 550] width 11 height 11
click at [528, 551] on span at bounding box center [526, 550] width 11 height 11
click at [1274, 179] on button "Jouer" at bounding box center [1286, 171] width 67 height 34
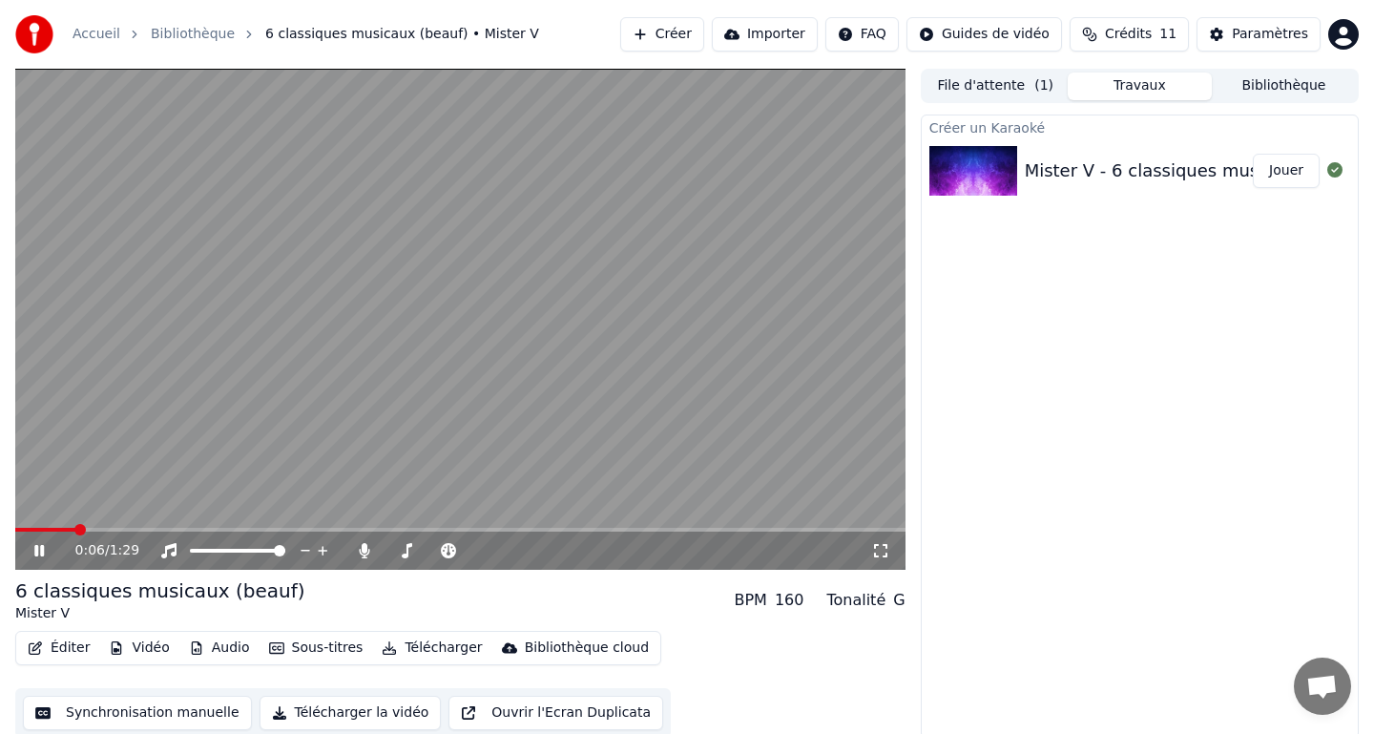
click at [874, 555] on icon at bounding box center [880, 550] width 13 height 13
